Goal: Task Accomplishment & Management: Manage account settings

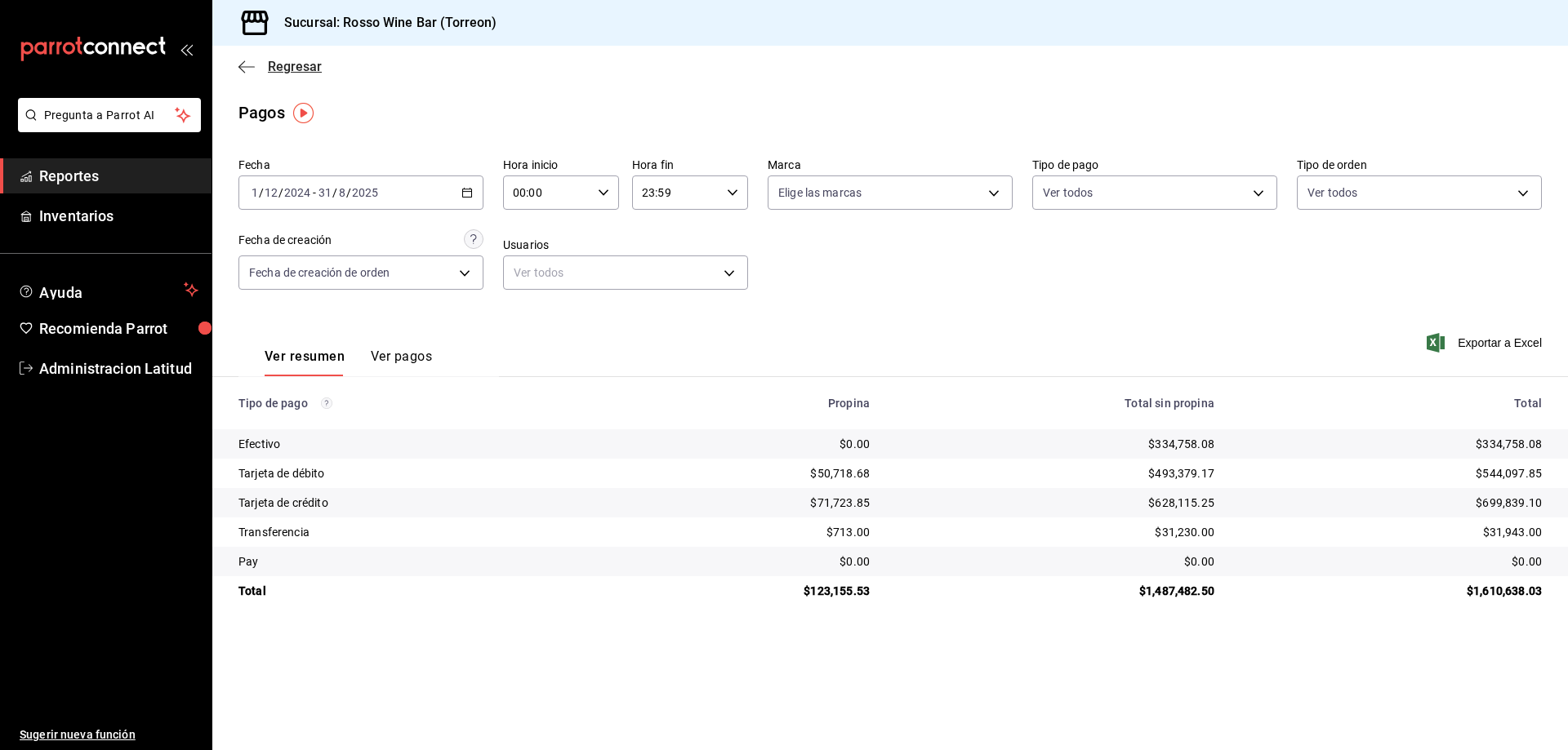
click at [261, 64] on span "Regresar" at bounding box center [280, 67] width 83 height 16
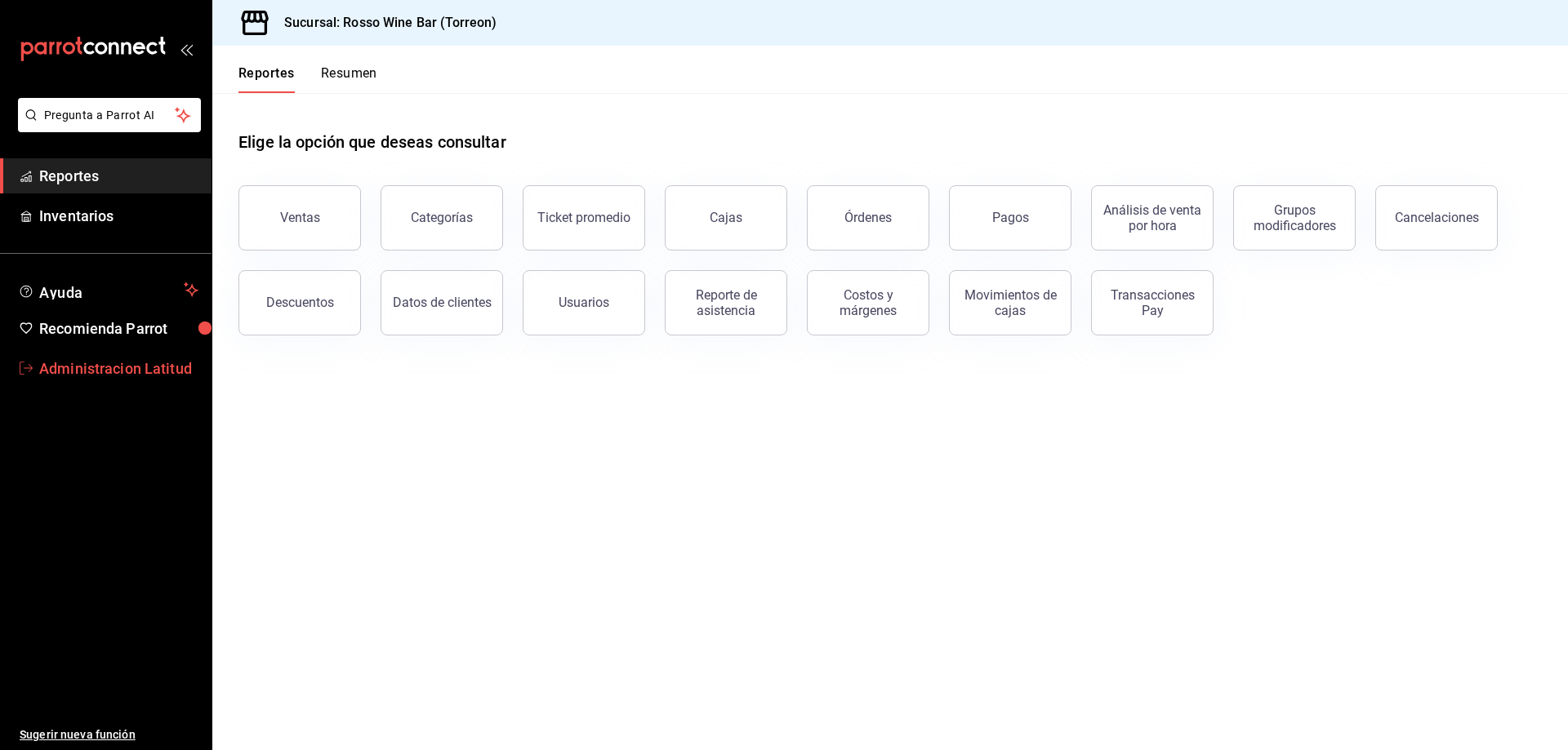
click at [87, 366] on span "Administracion Latitud" at bounding box center [118, 368] width 159 height 22
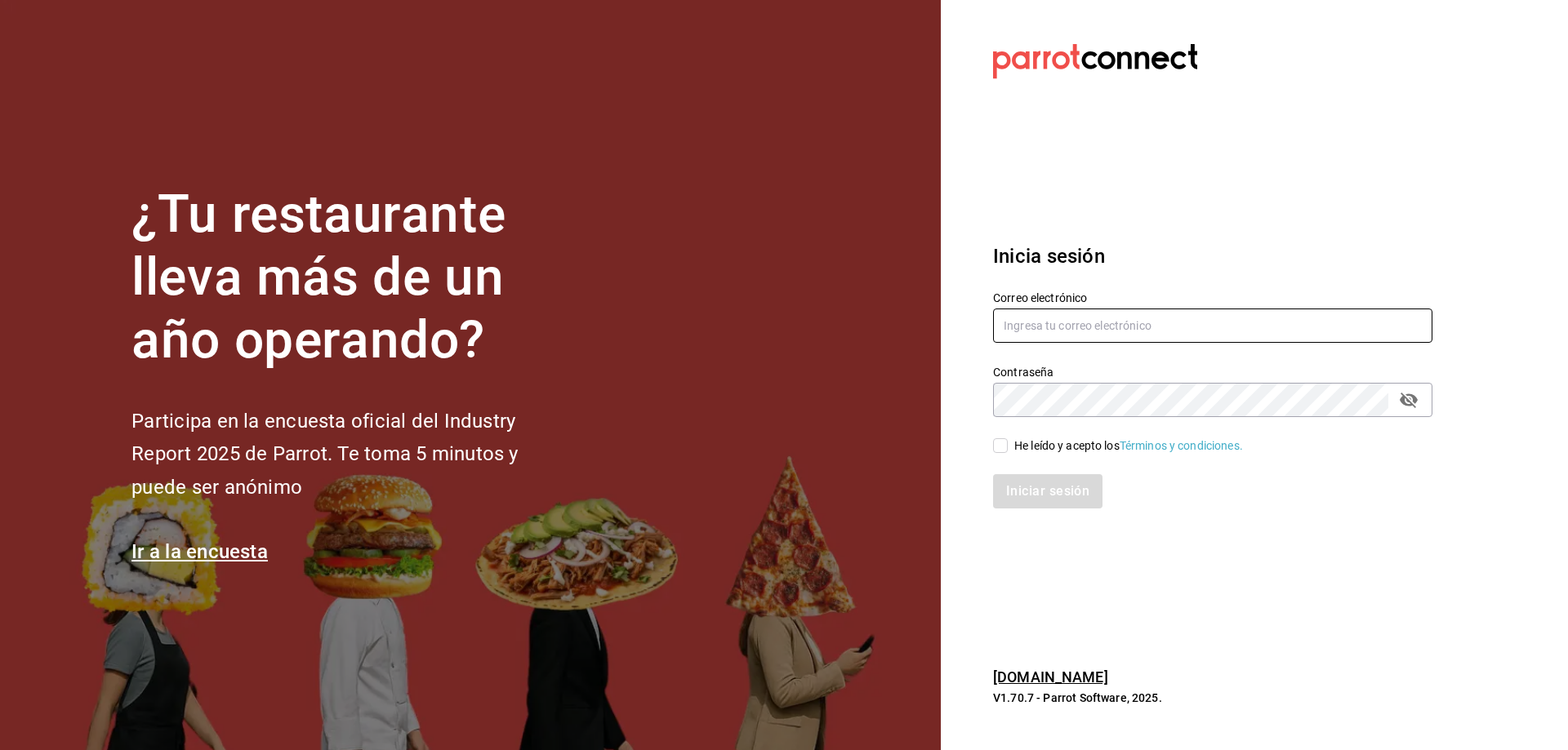
type input "[EMAIL_ADDRESS][DOMAIN_NAME]"
